Goal: Task Accomplishment & Management: Use online tool/utility

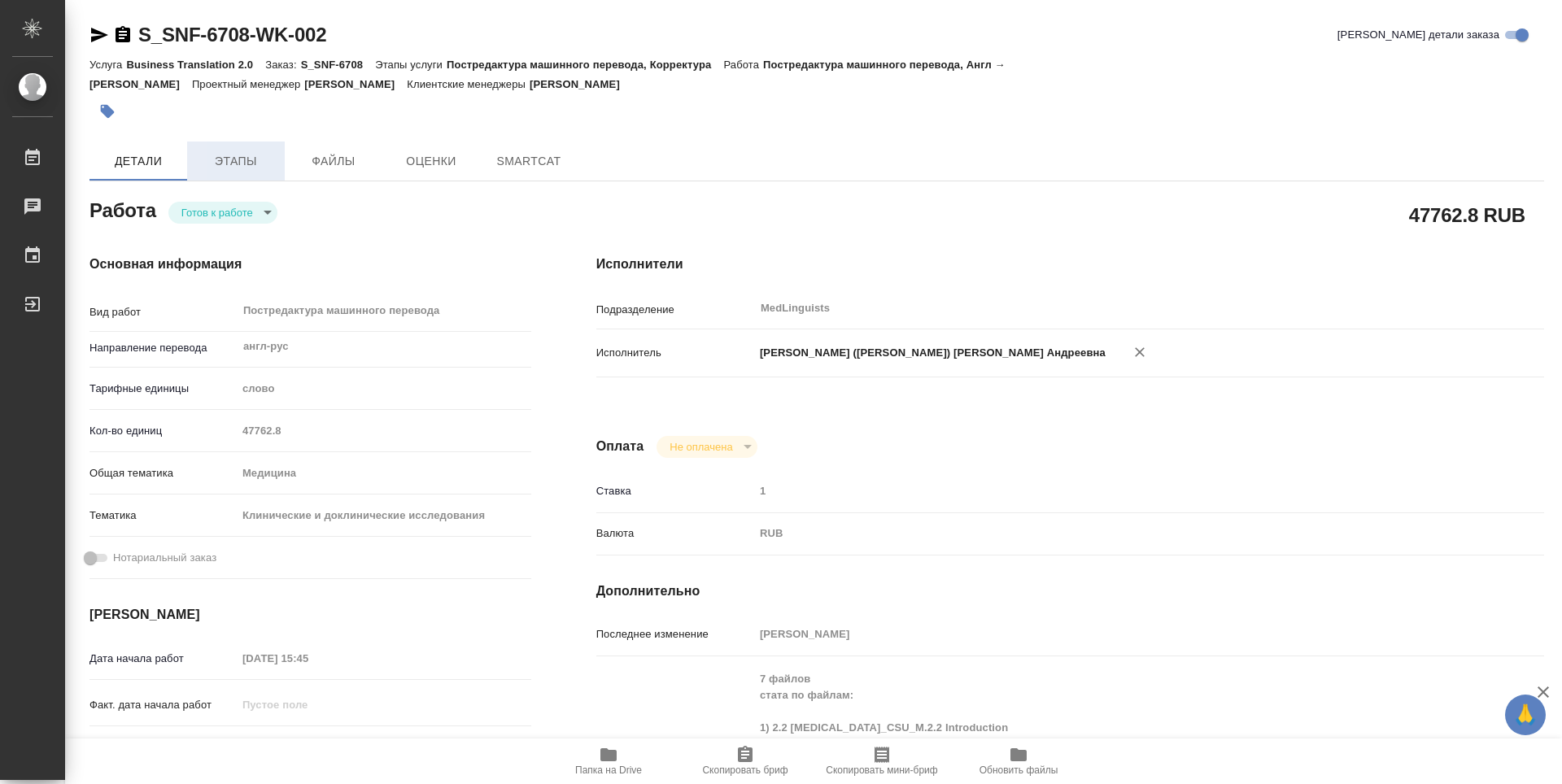
type textarea "x"
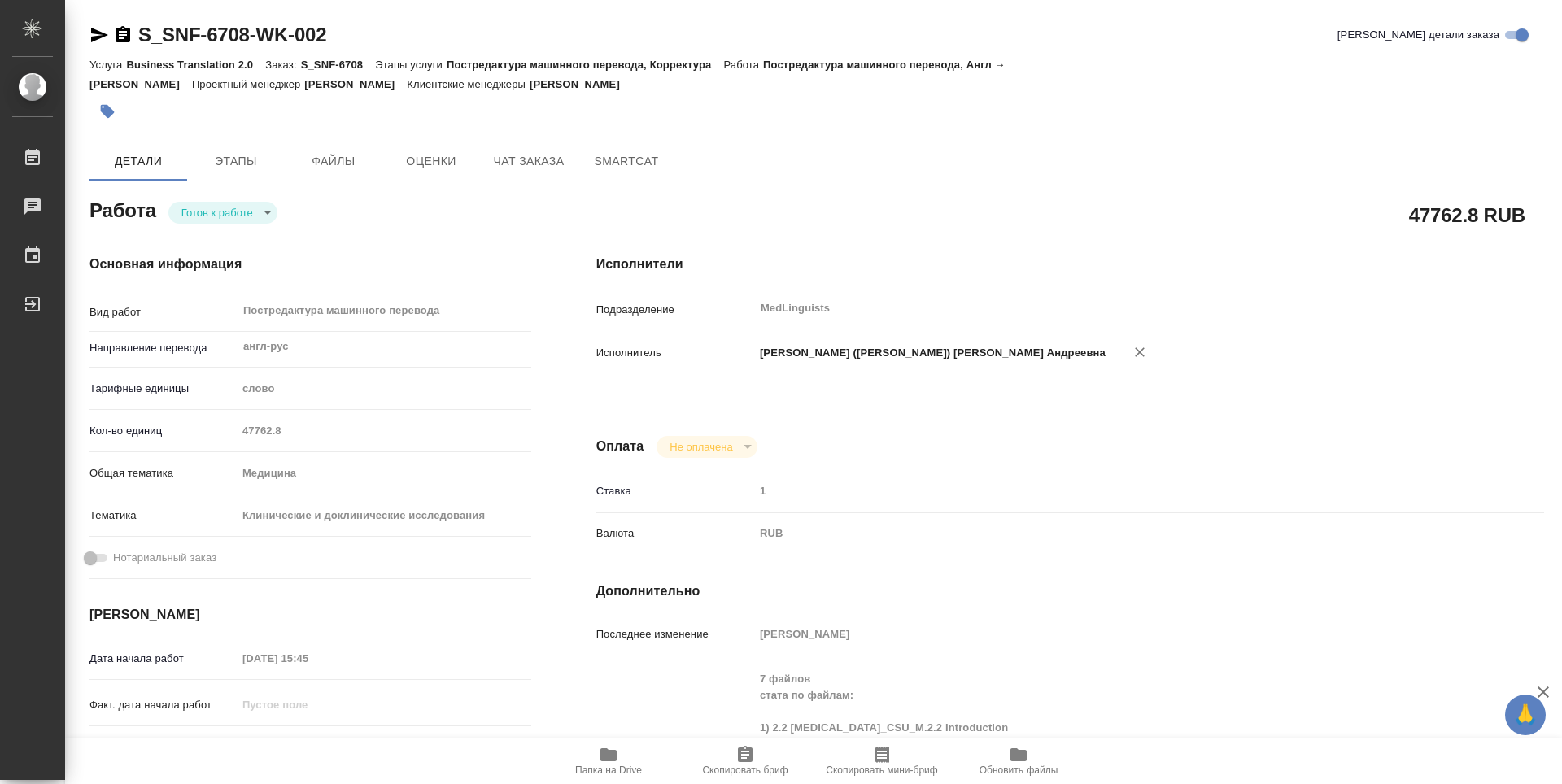
type textarea "x"
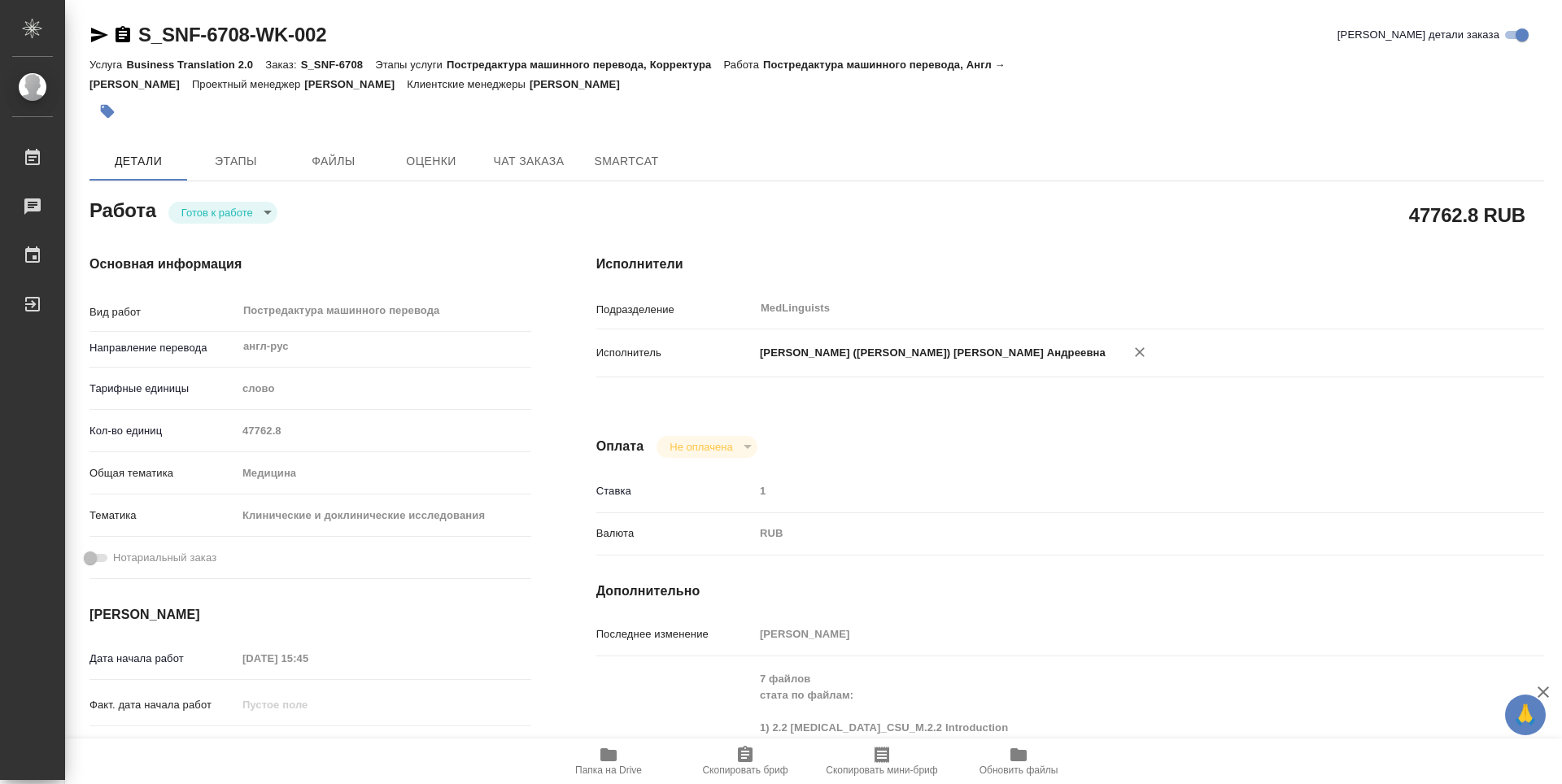
type textarea "x"
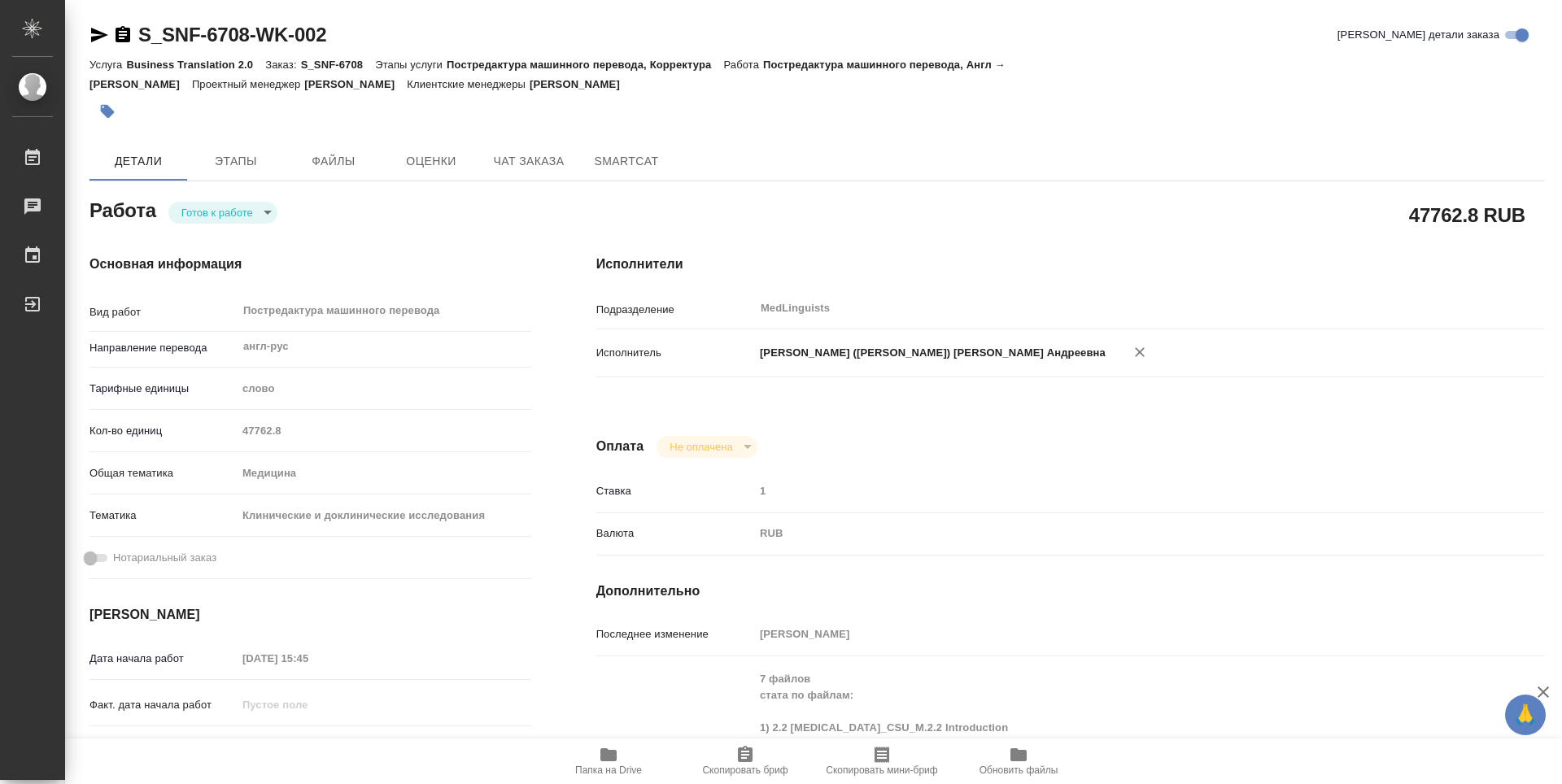
type textarea "x"
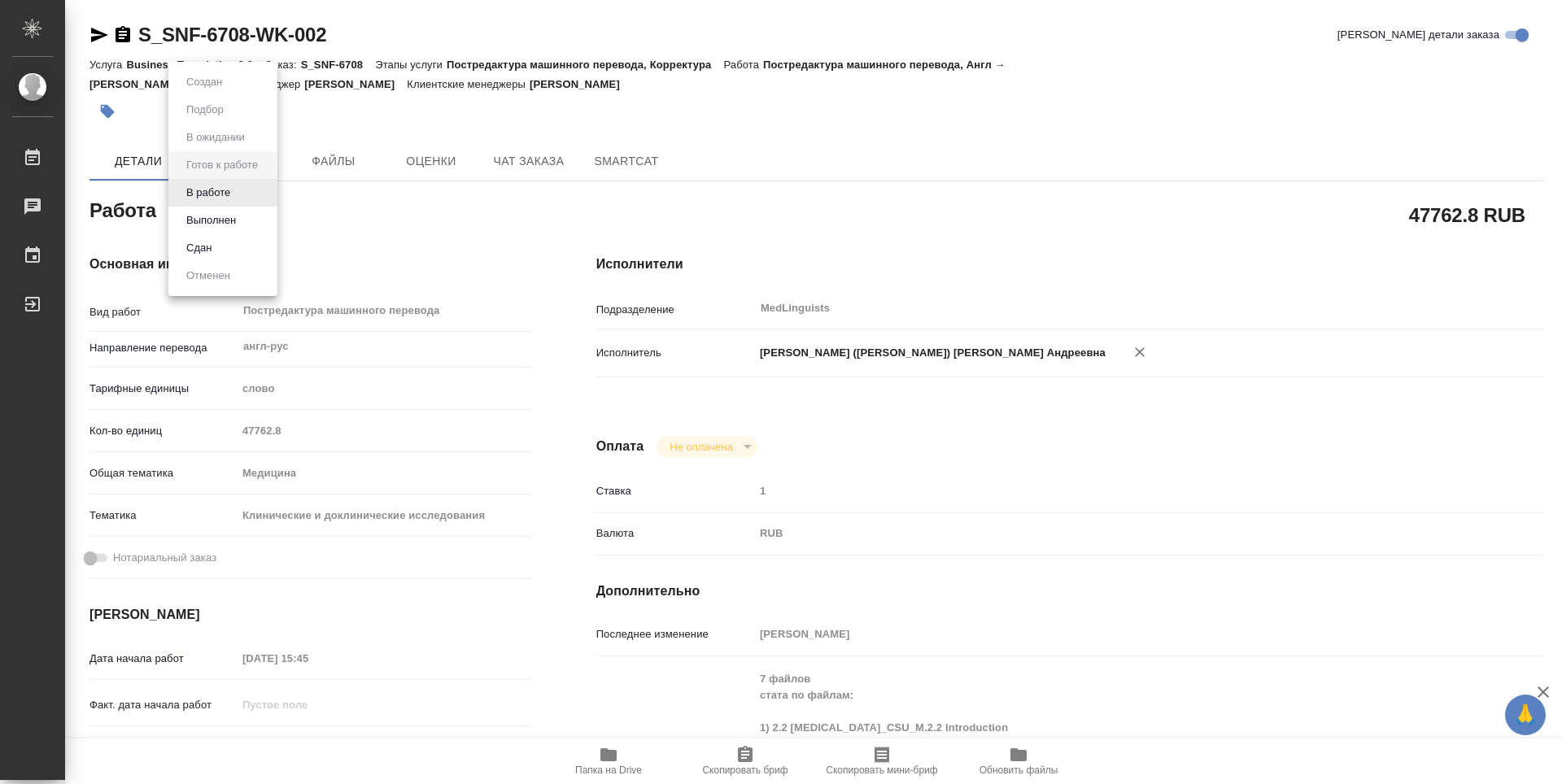
click at [268, 187] on body "🙏 .cls-1 fill:#fff; AWATERA [PERSON_NAME] 0 Чаты График Выйти S_SNF-6708-WK-002…" at bounding box center [781, 392] width 1562 height 784
click at [239, 217] on button "Выполнен" at bounding box center [210, 220] width 59 height 18
type textarea "x"
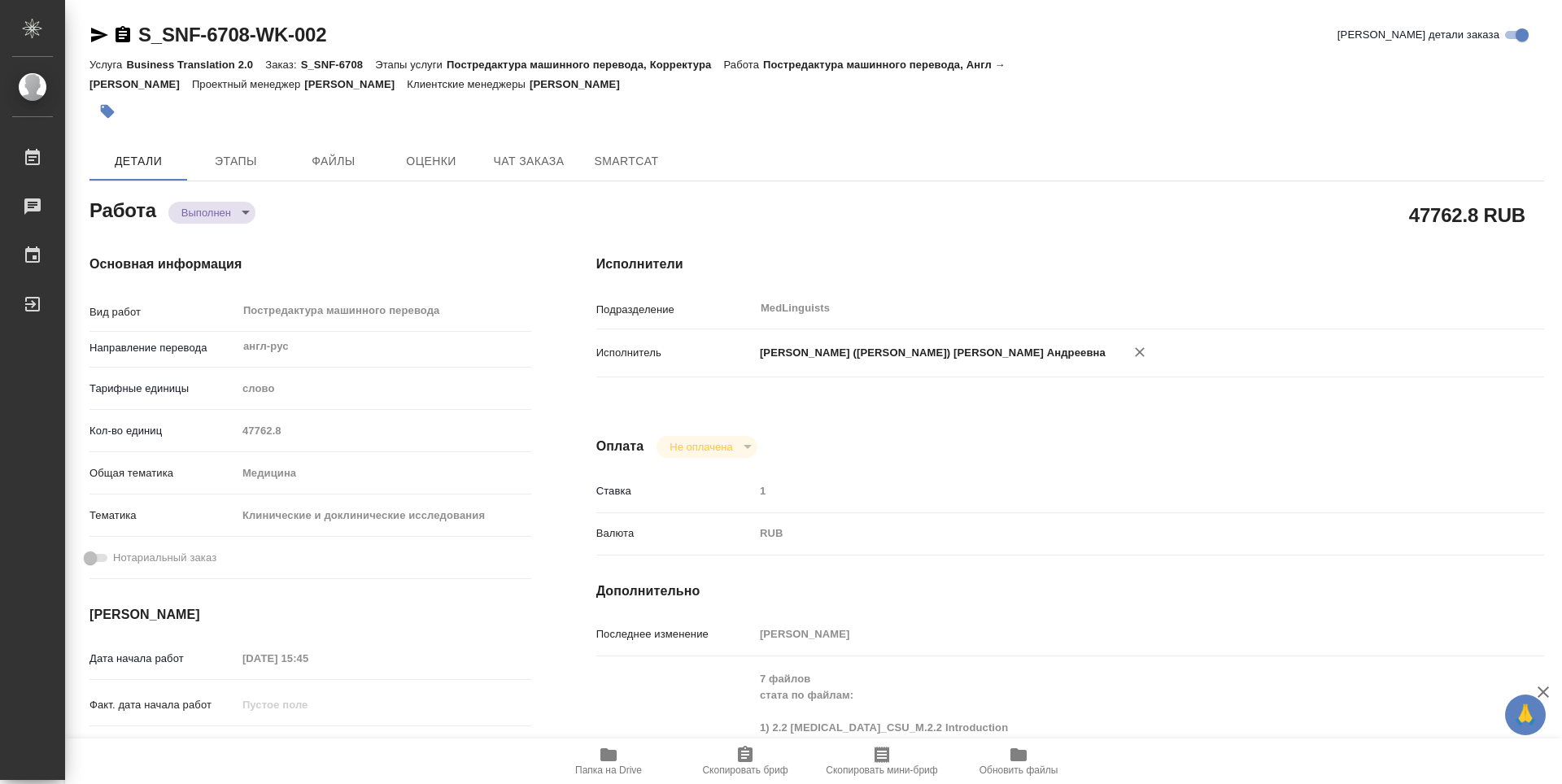
type textarea "x"
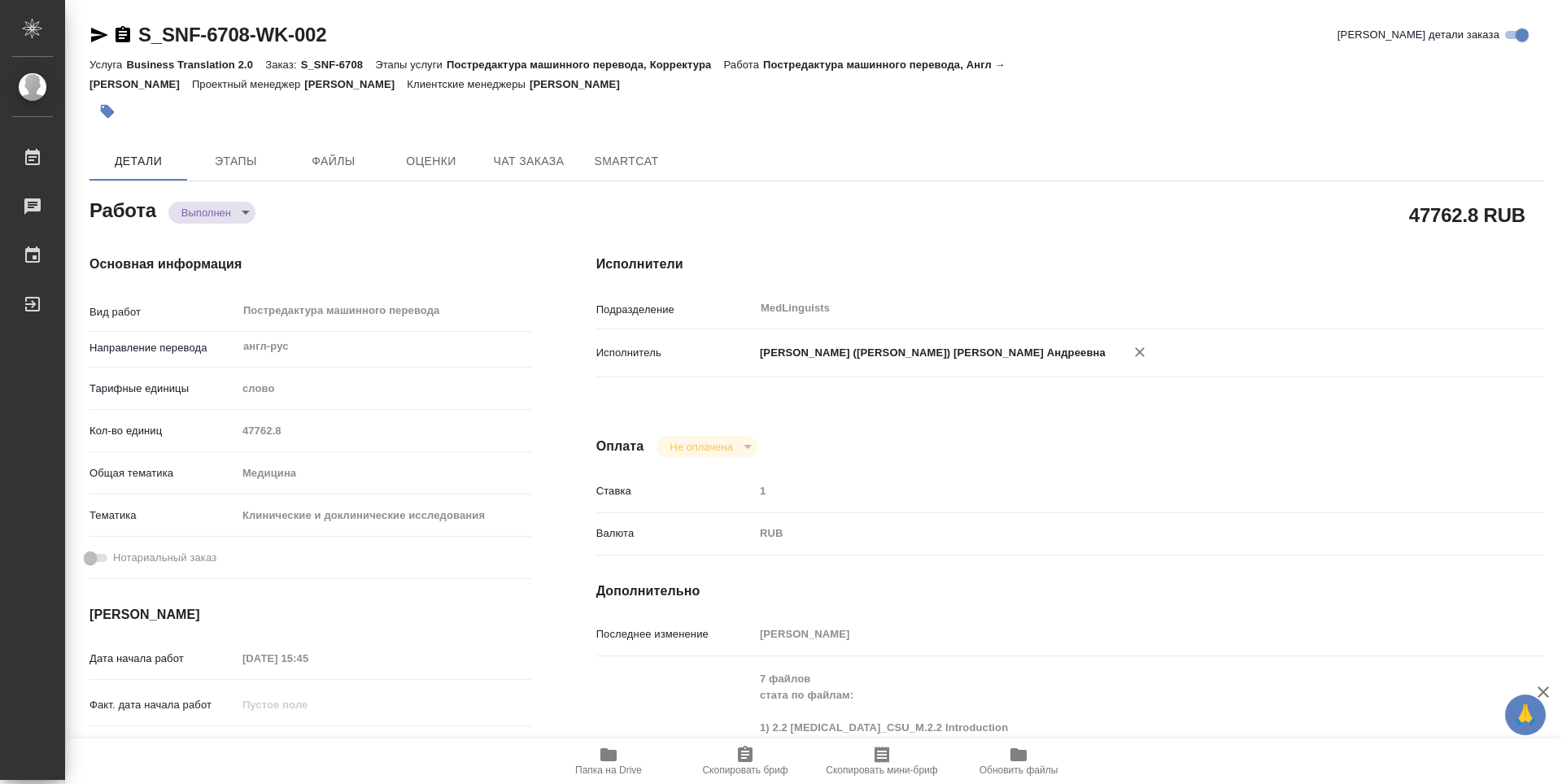
type textarea "x"
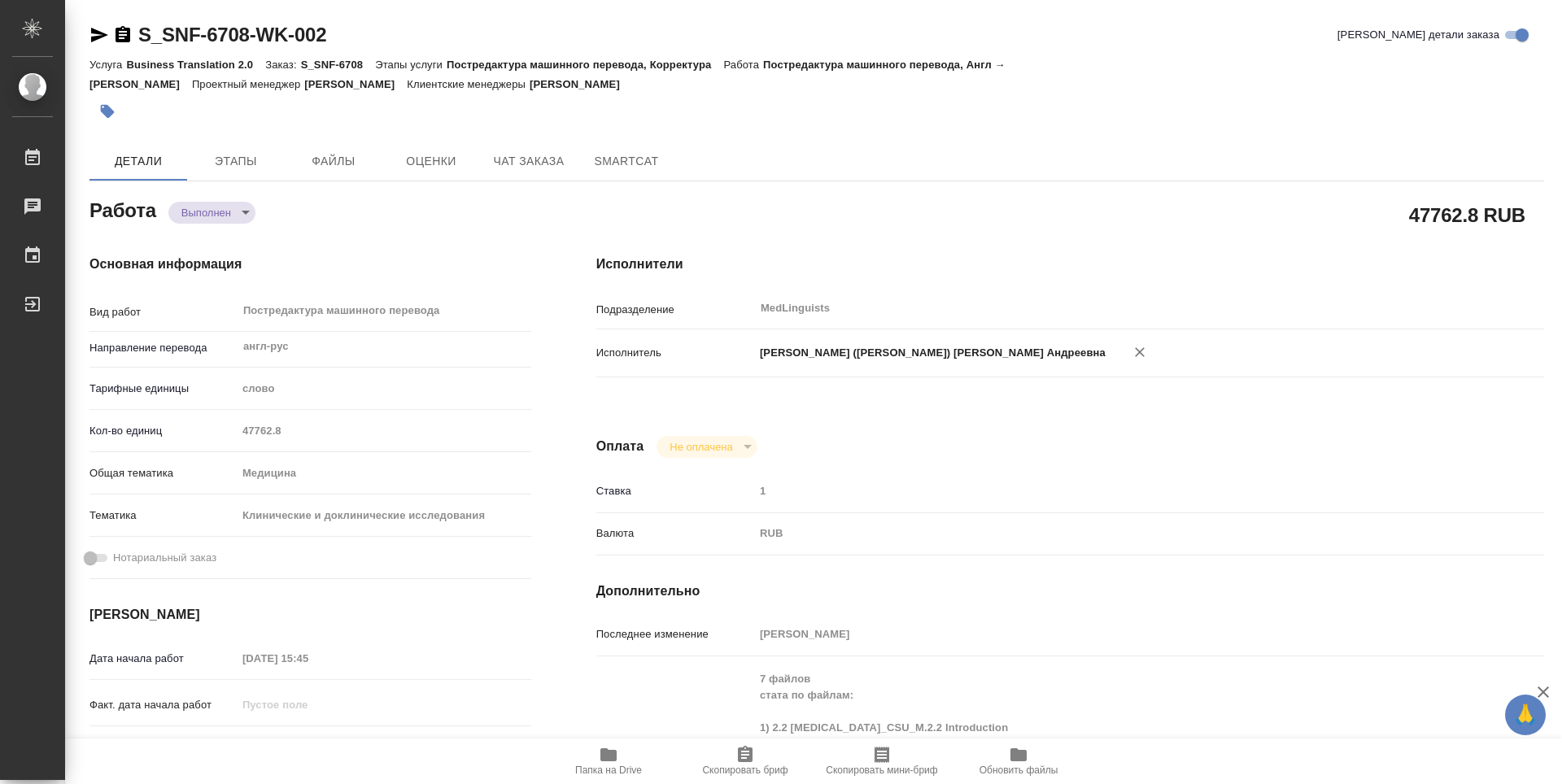
type textarea "x"
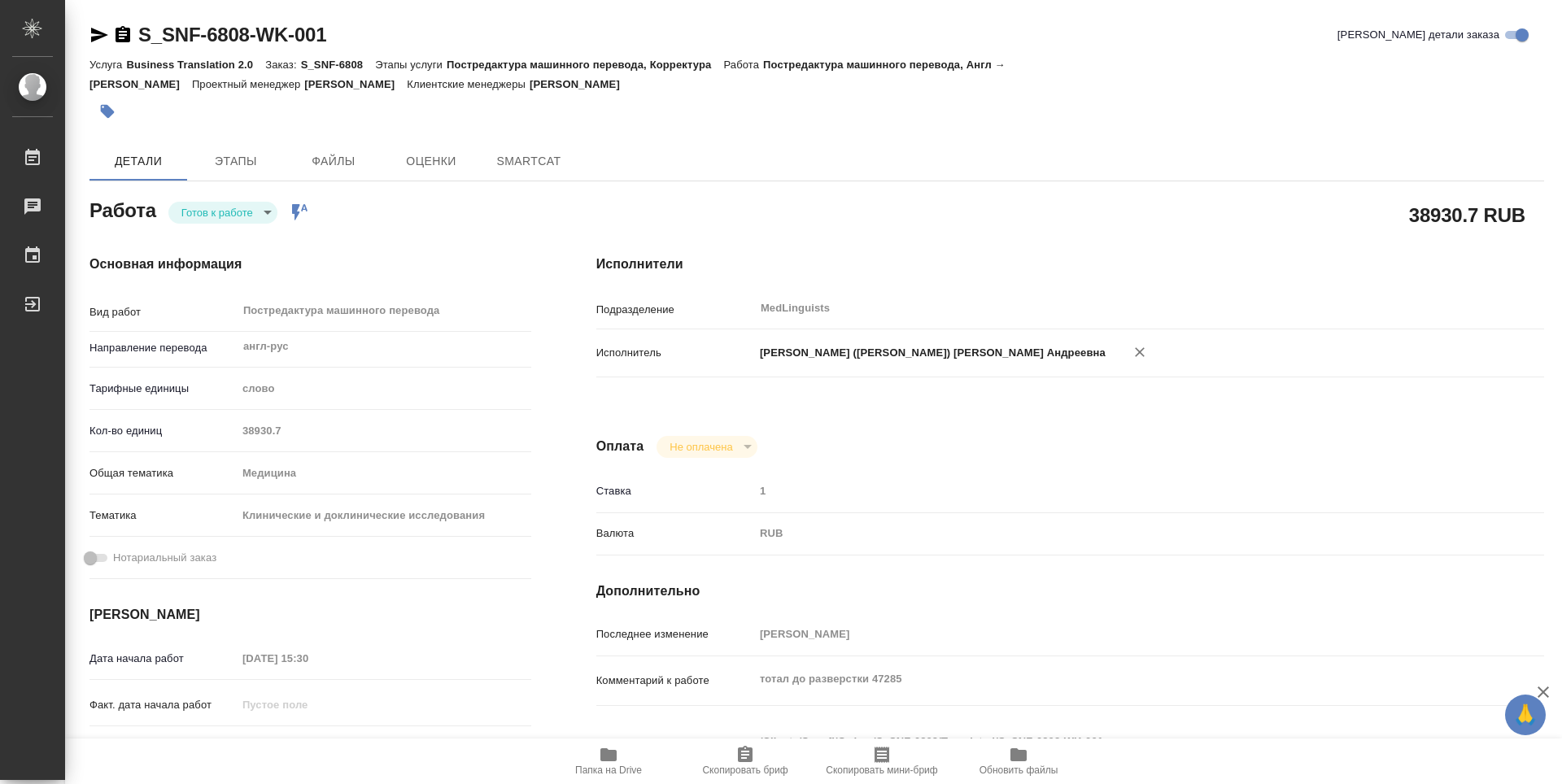
type textarea "x"
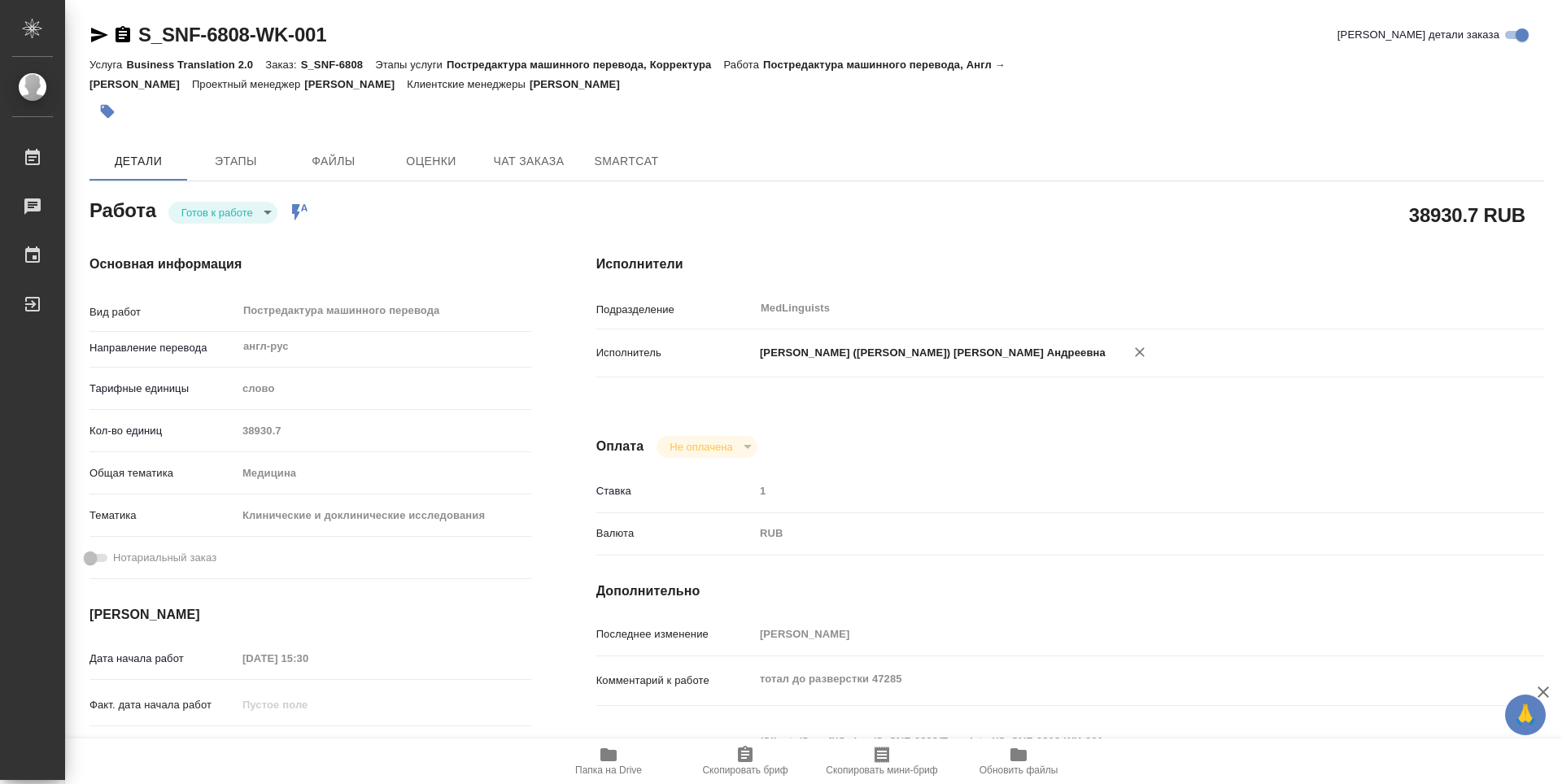
type textarea "x"
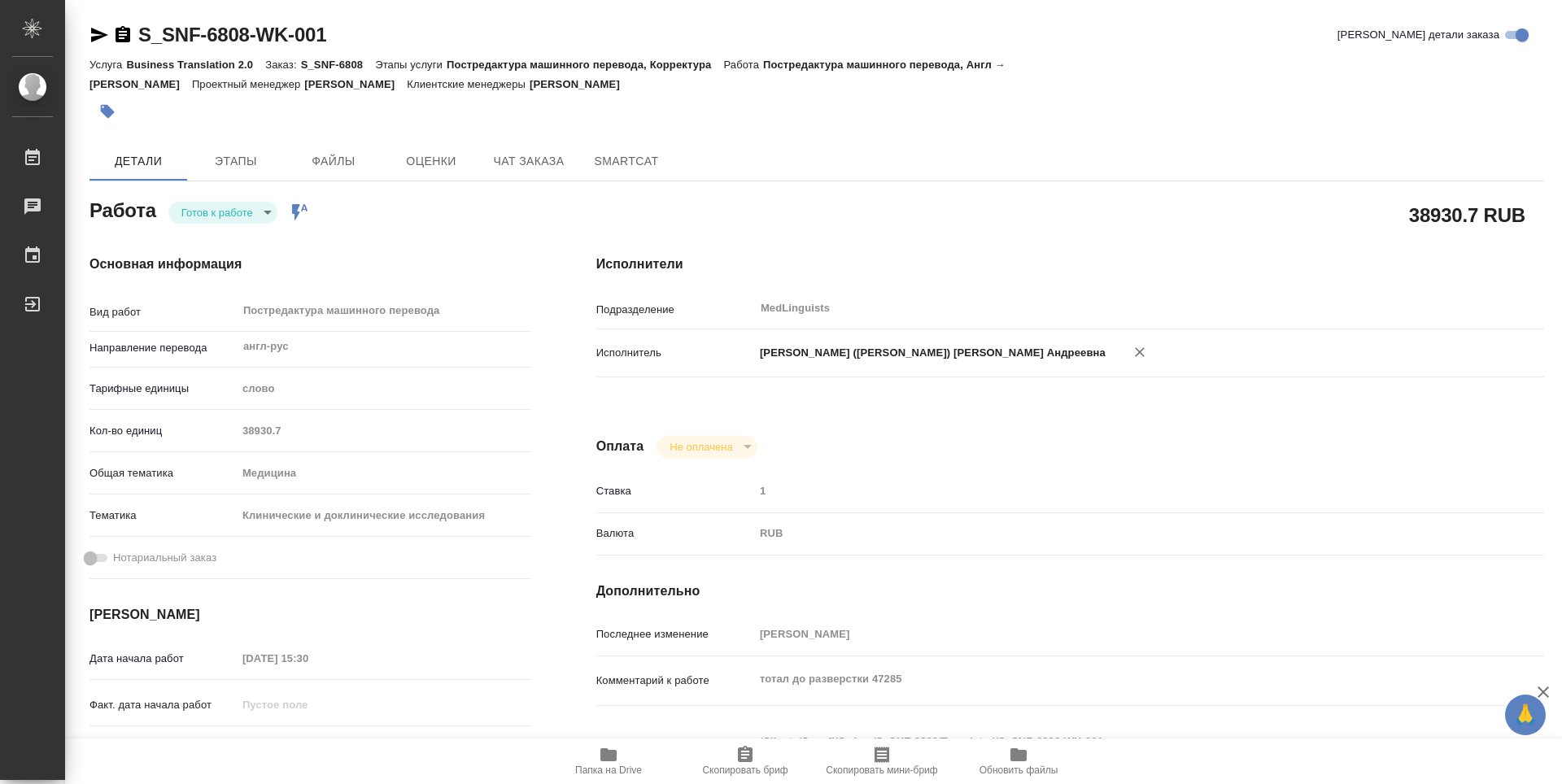
type textarea "x"
